Goal: Transaction & Acquisition: Purchase product/service

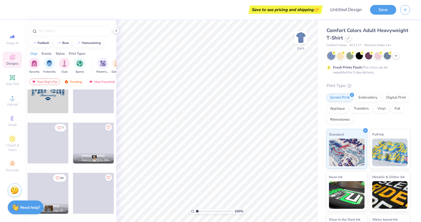
scroll to position [318, 0]
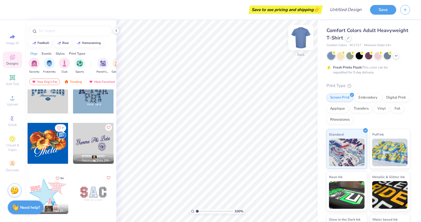
click at [301, 37] on img at bounding box center [301, 37] width 22 height 22
click at [301, 37] on img at bounding box center [301, 37] width 11 height 11
click at [350, 37] on icon at bounding box center [348, 37] width 2 height 2
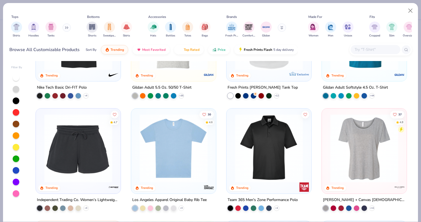
scroll to position [1775, 0]
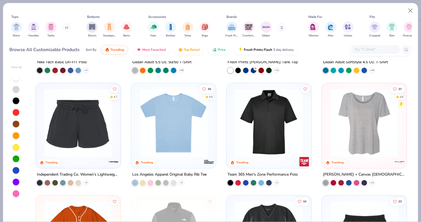
click at [372, 136] on img at bounding box center [365, 122] width 74 height 68
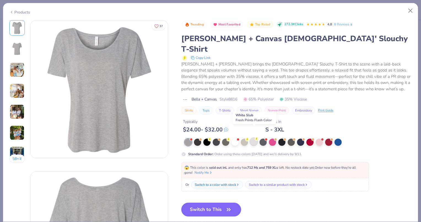
click at [255, 138] on div at bounding box center [253, 141] width 7 height 7
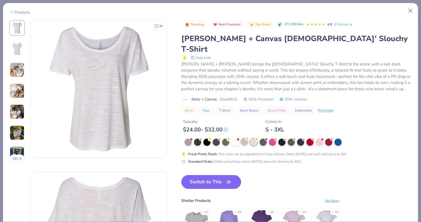
click at [245, 138] on div at bounding box center [244, 141] width 7 height 7
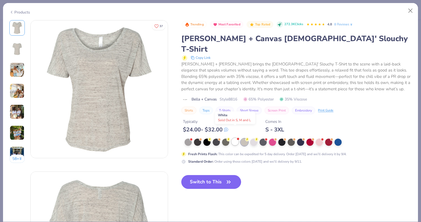
click at [235, 138] on div at bounding box center [235, 141] width 7 height 7
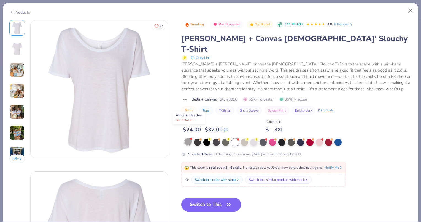
click at [190, 138] on div at bounding box center [188, 141] width 7 height 7
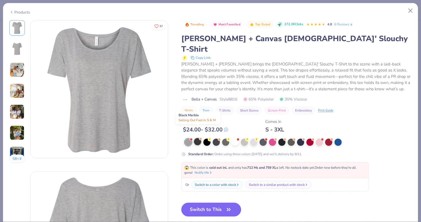
click at [200, 138] on div at bounding box center [197, 141] width 7 height 7
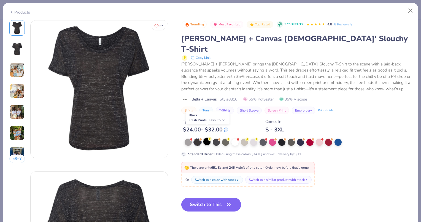
click at [209, 138] on div at bounding box center [206, 141] width 7 height 7
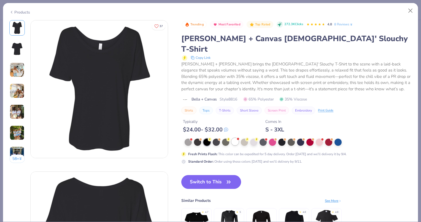
click at [238, 138] on div at bounding box center [235, 141] width 7 height 7
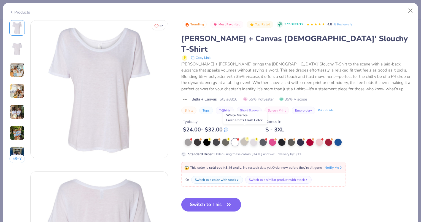
click at [243, 138] on div at bounding box center [244, 141] width 7 height 7
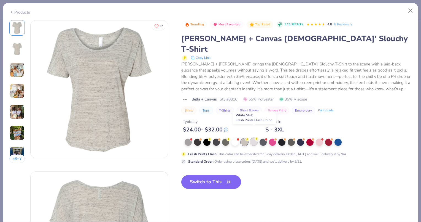
click at [257, 138] on div at bounding box center [253, 141] width 7 height 7
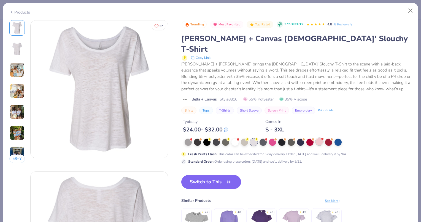
click at [319, 138] on div at bounding box center [319, 141] width 7 height 7
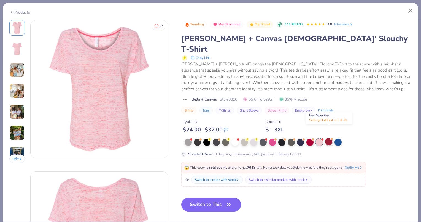
click at [330, 138] on div at bounding box center [328, 141] width 7 height 7
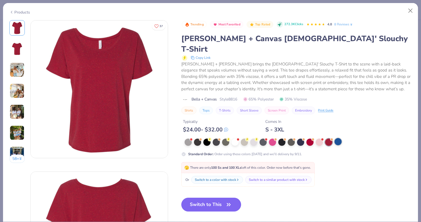
click at [340, 138] on div at bounding box center [338, 141] width 7 height 7
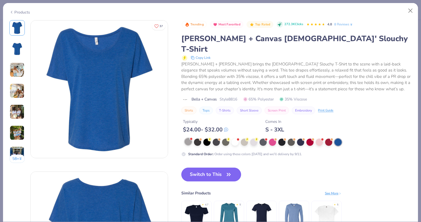
click at [189, 138] on div at bounding box center [188, 141] width 7 height 7
